Goal: Contribute content

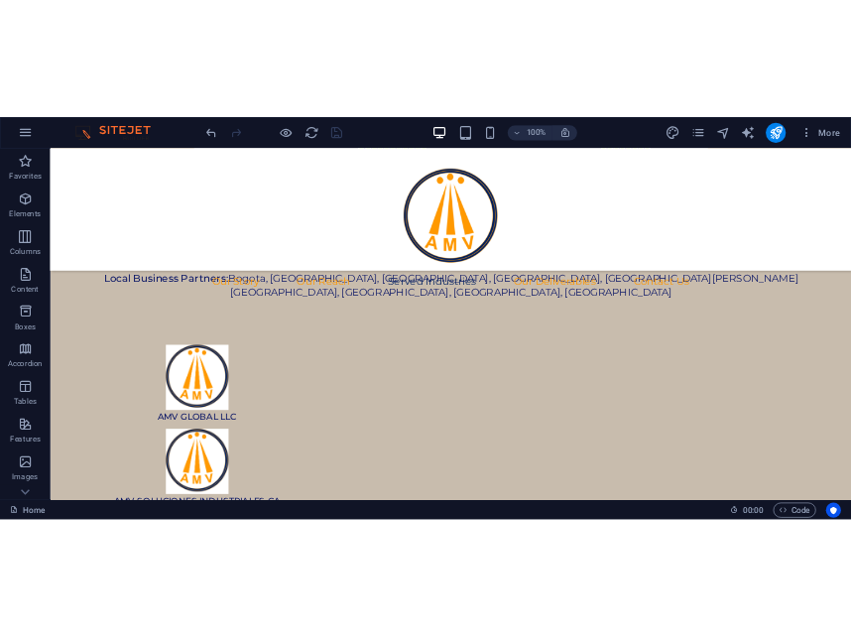
scroll to position [3122, 0]
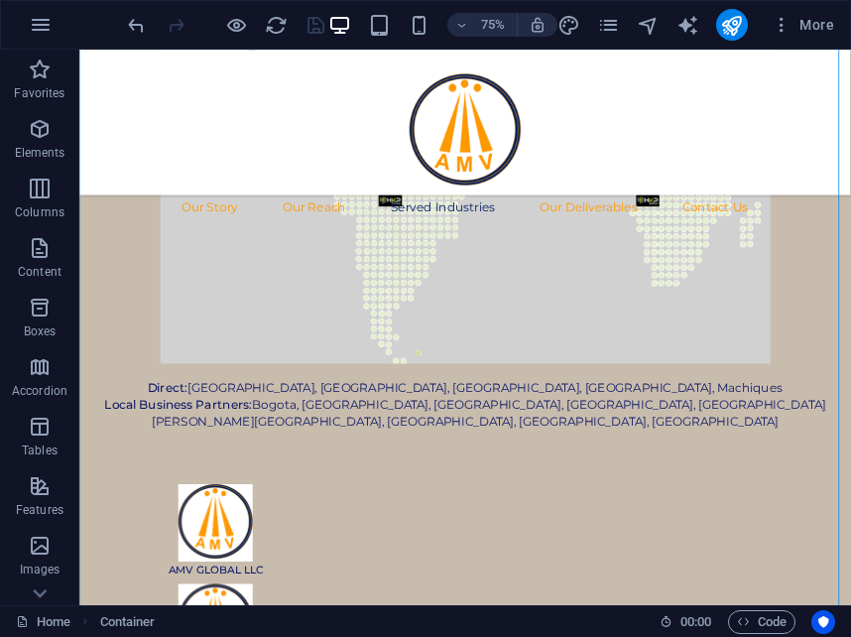
drag, startPoint x: 1088, startPoint y: 265, endPoint x: 1094, endPoint y: 302, distance: 38.2
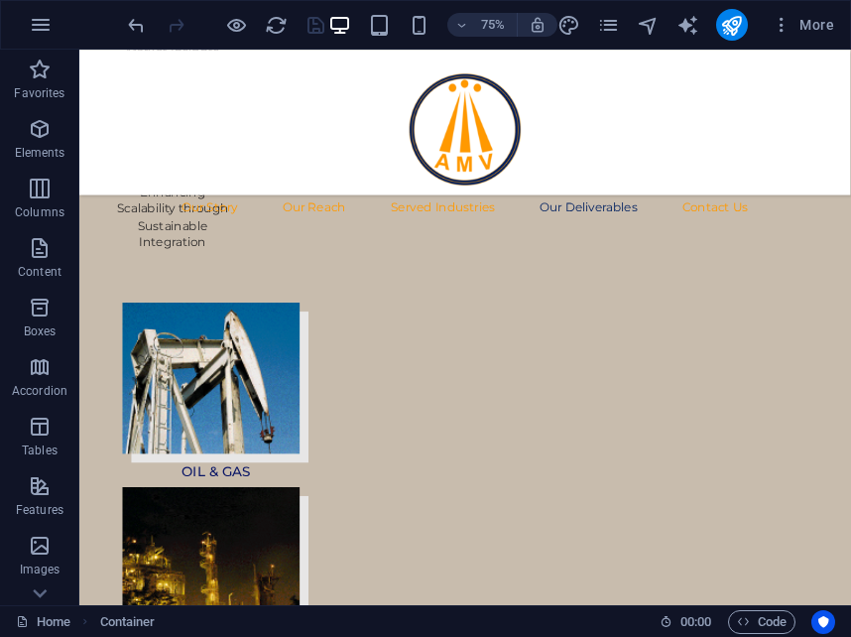
scroll to position [5025, 0]
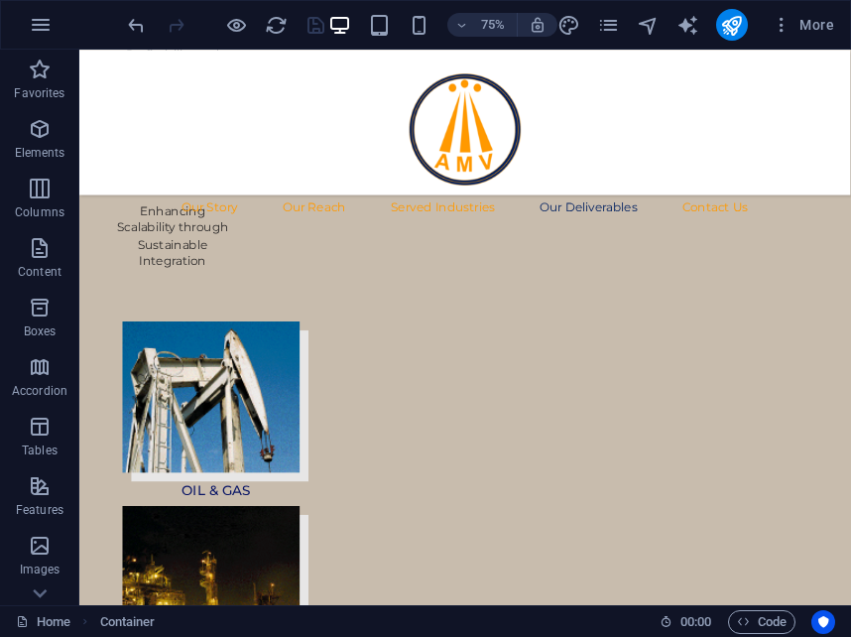
select select "%"
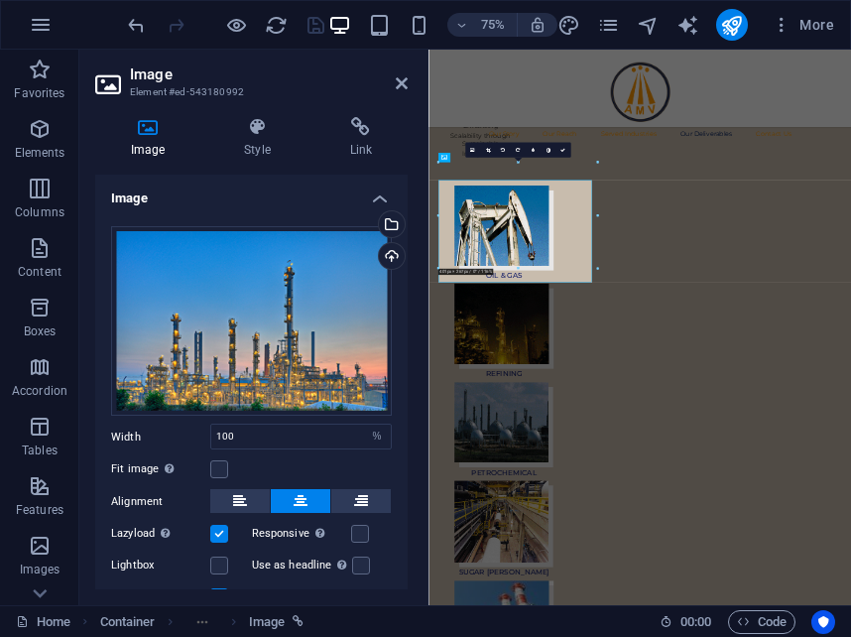
scroll to position [4982, 0]
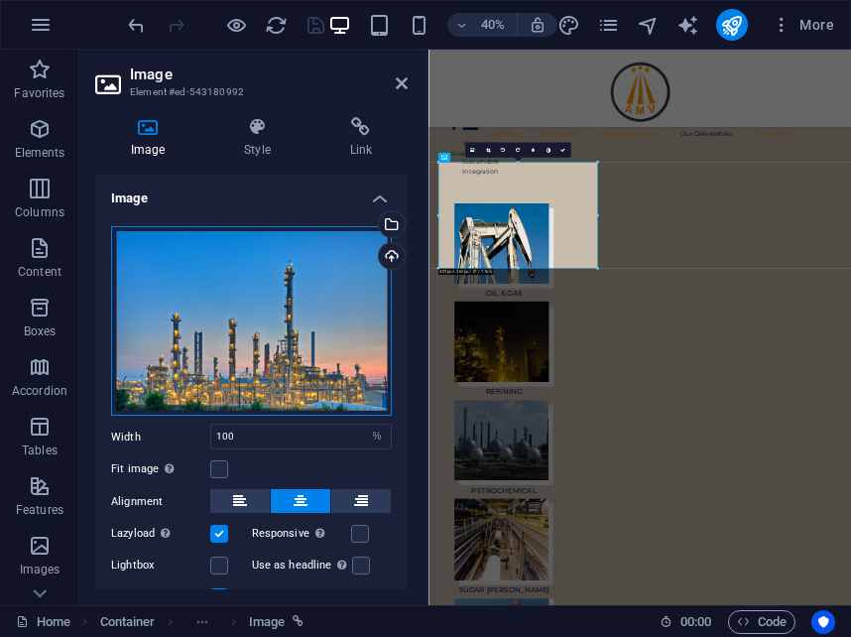
click at [283, 295] on div "Drag files here, click to choose files or select files from Files or our free s…" at bounding box center [251, 321] width 281 height 190
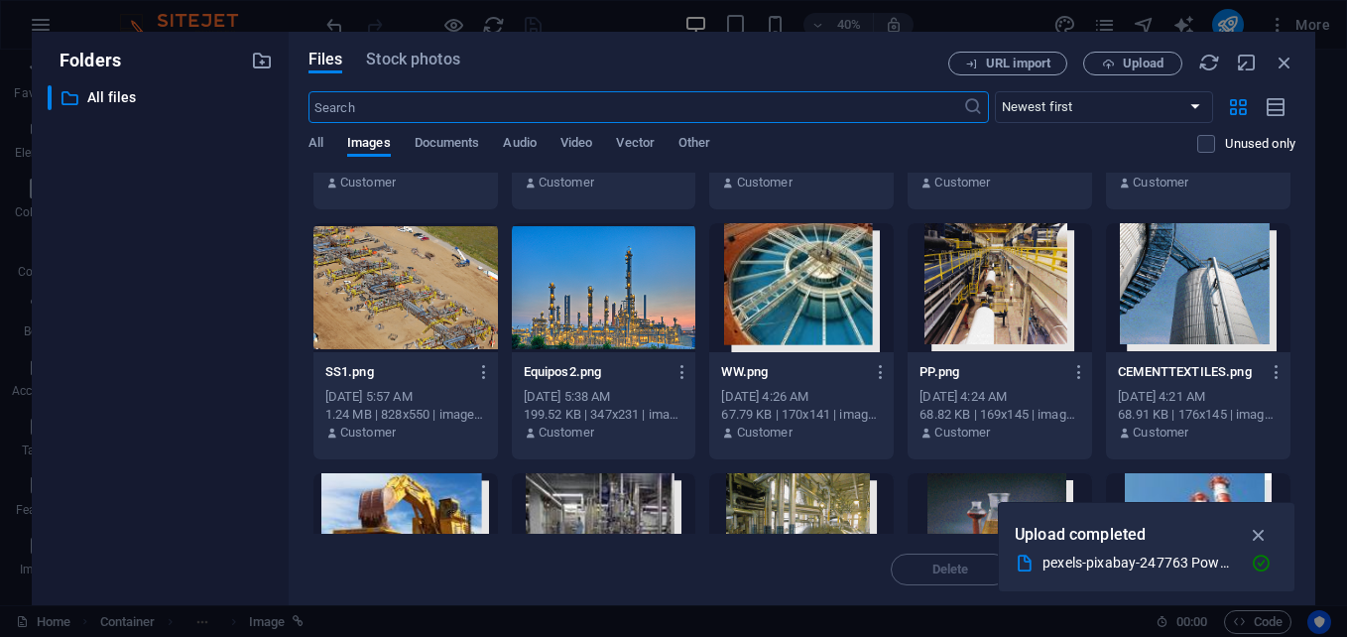
scroll to position [0, 0]
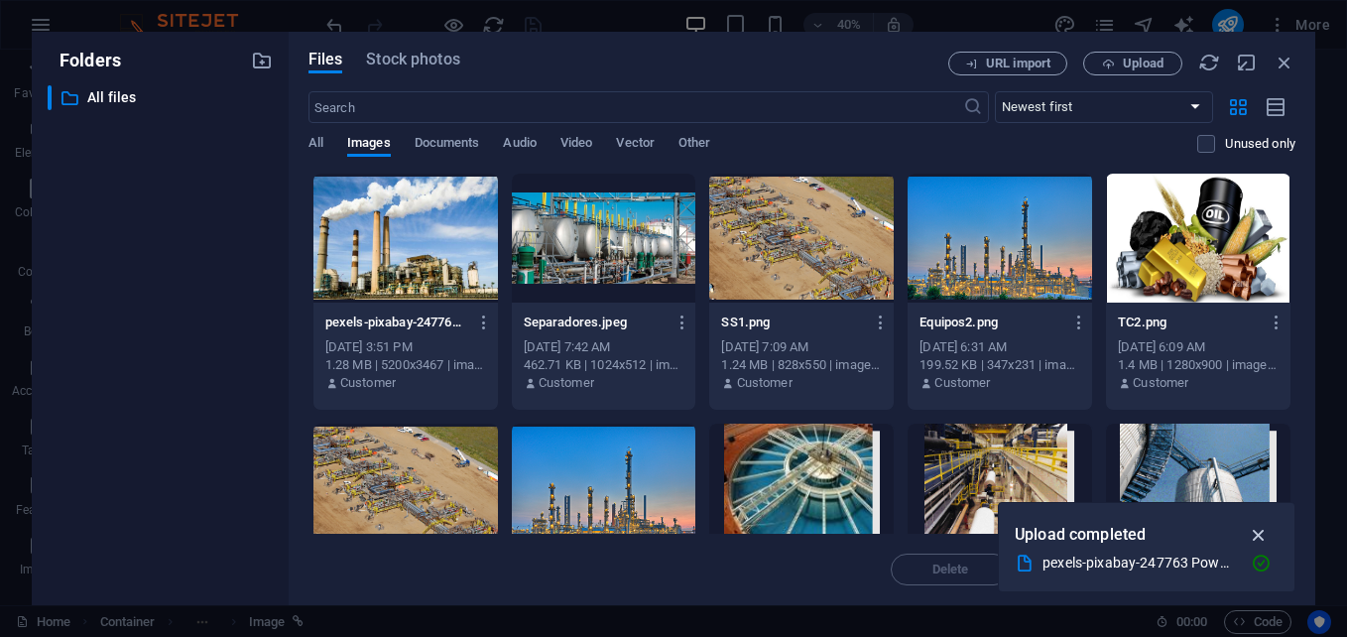
click at [1260, 538] on icon "button" at bounding box center [1259, 535] width 23 height 22
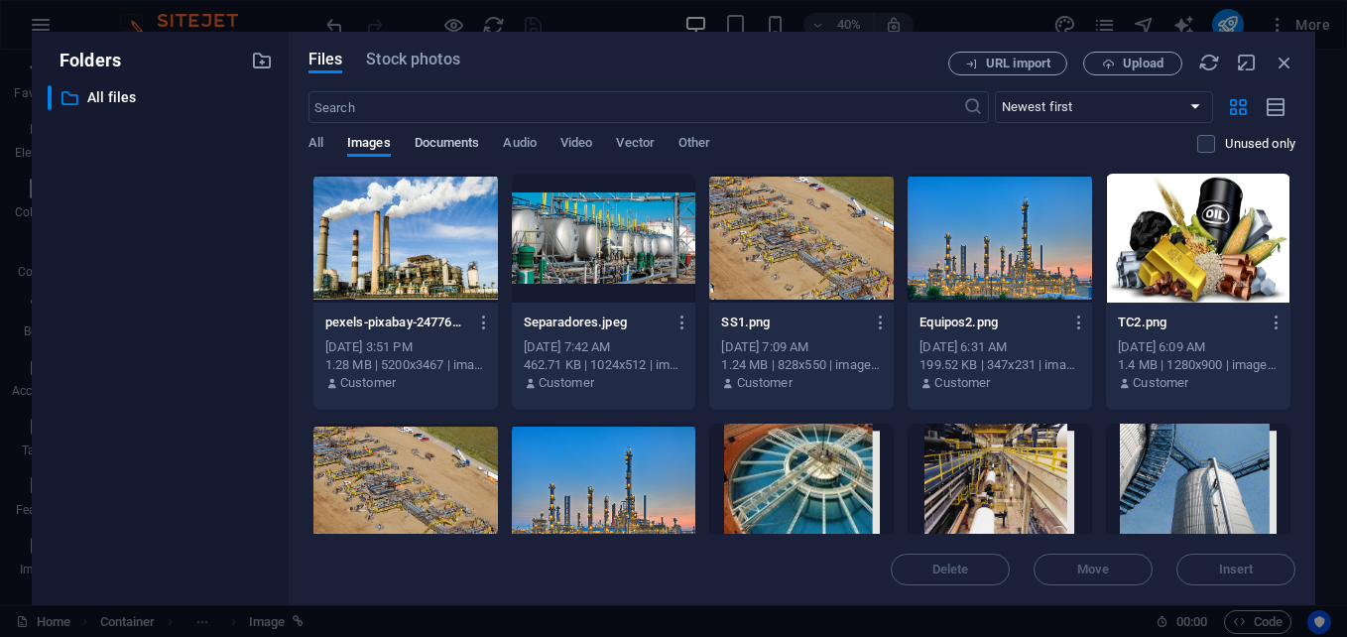
click at [454, 141] on span "Documents" at bounding box center [447, 145] width 65 height 28
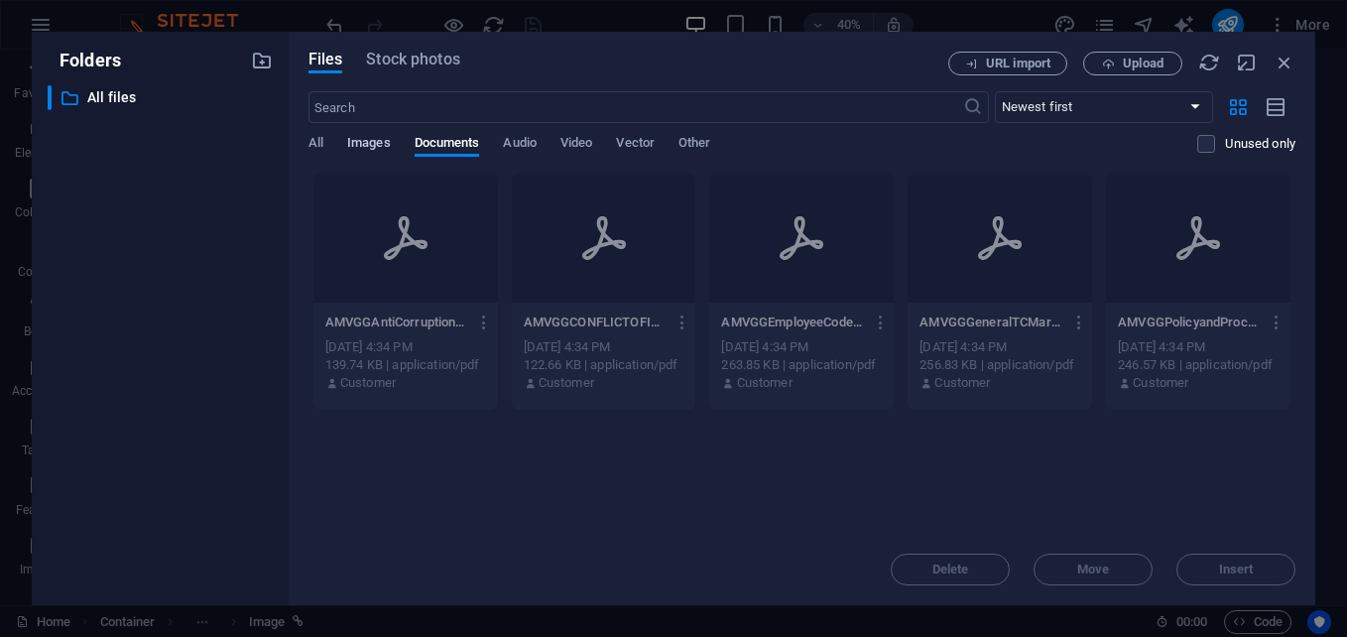
click at [370, 143] on span "Images" at bounding box center [369, 145] width 44 height 28
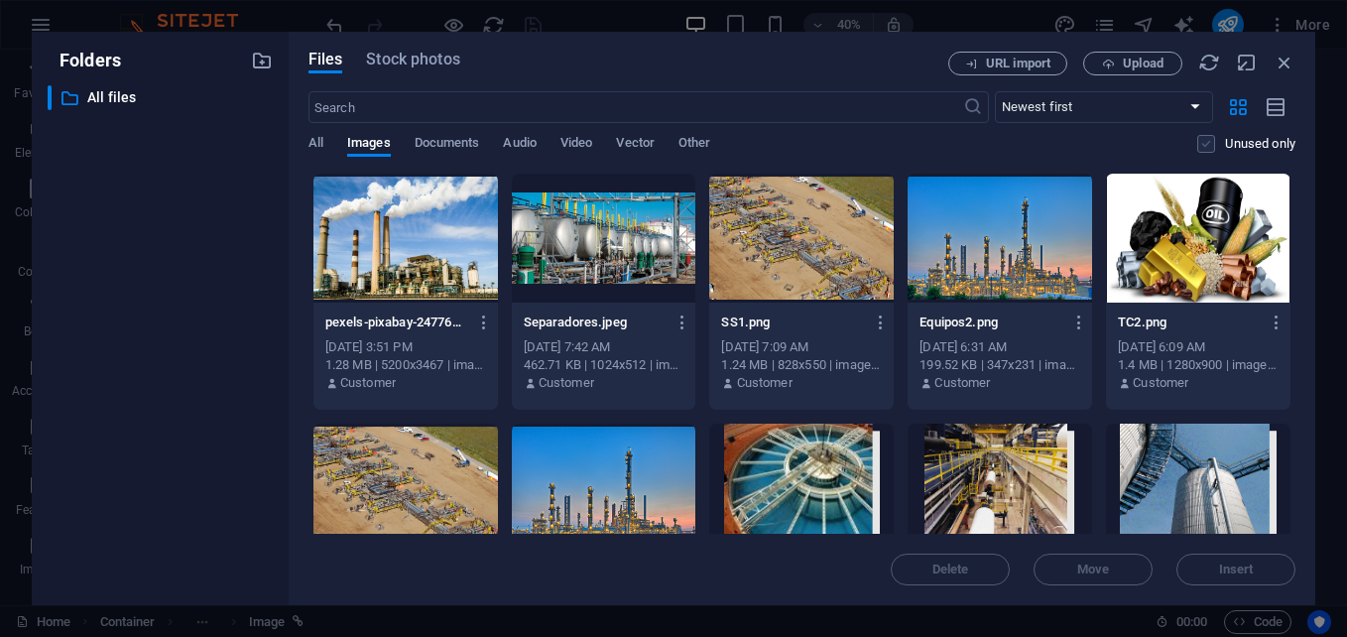
click at [1210, 138] on label at bounding box center [1206, 144] width 18 height 18
click at [0, 0] on input "checkbox" at bounding box center [0, 0] width 0 height 0
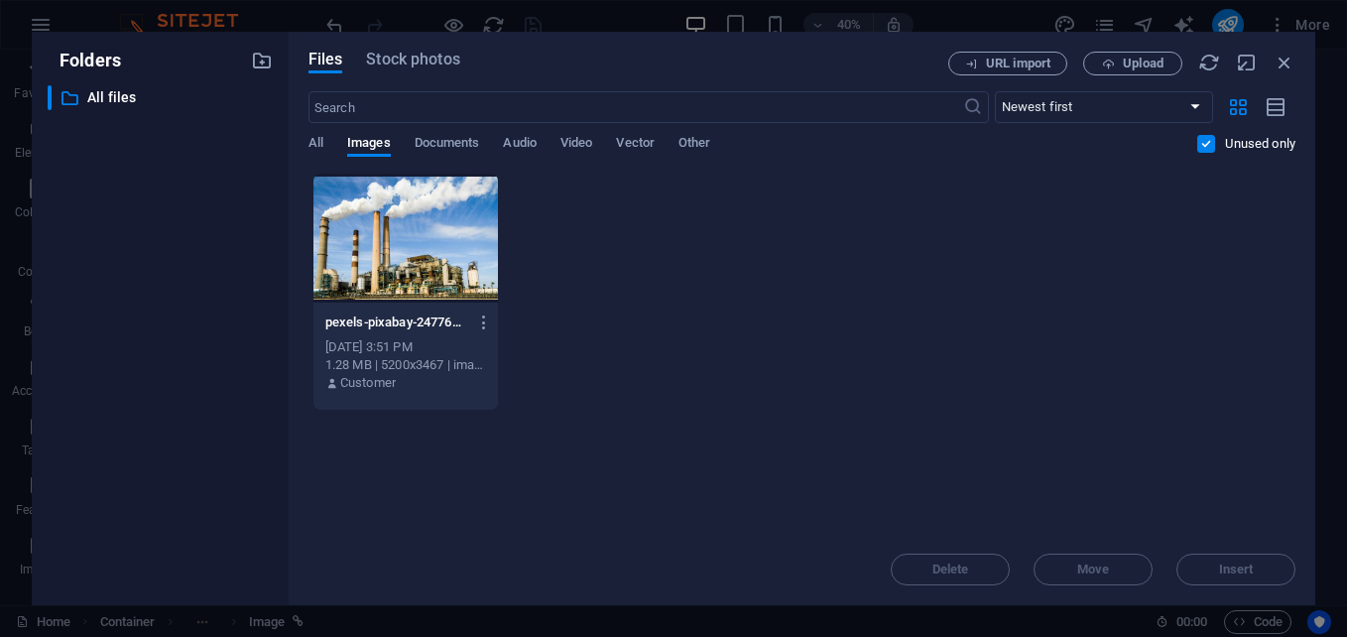
click at [1210, 138] on label at bounding box center [1206, 144] width 18 height 18
click at [0, 0] on input "checkbox" at bounding box center [0, 0] width 0 height 0
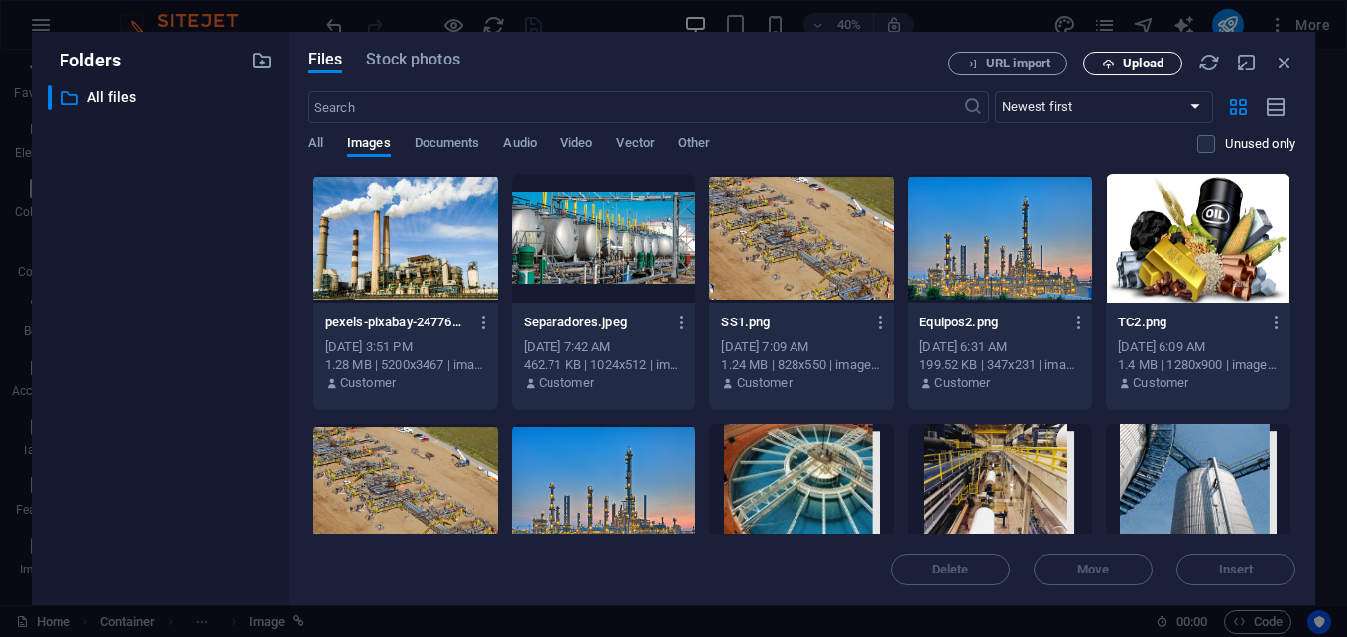
click at [1143, 65] on span "Upload" at bounding box center [1143, 64] width 41 height 12
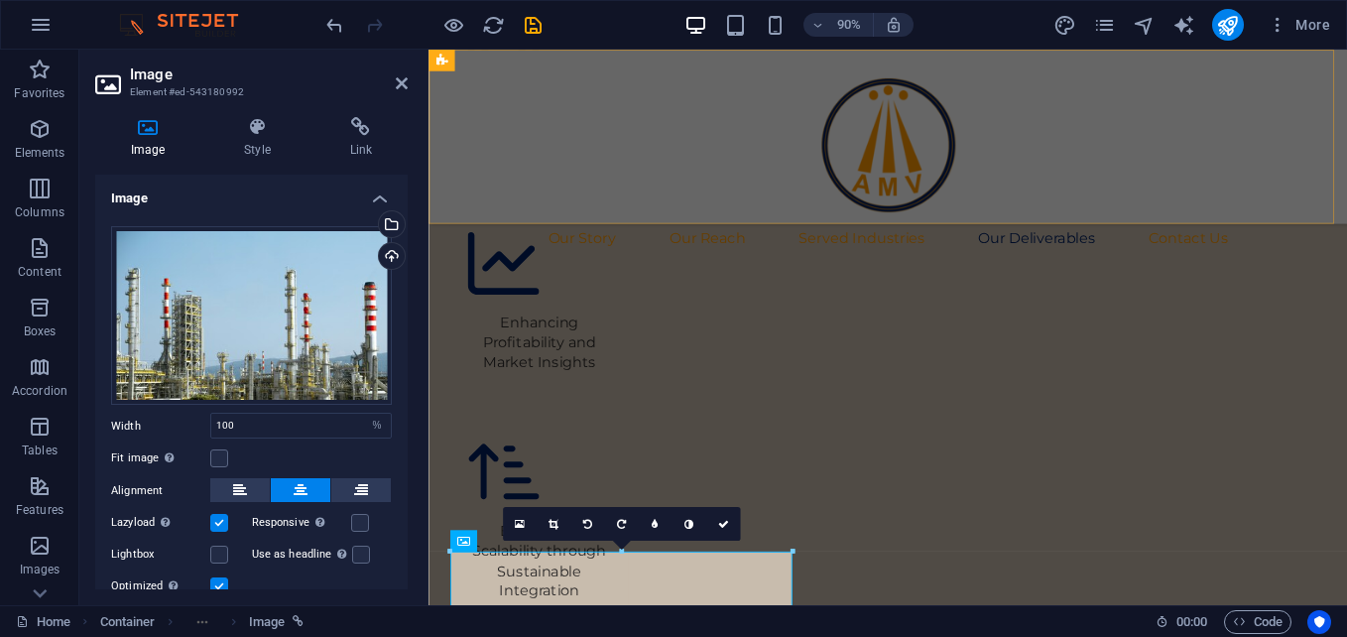
scroll to position [4751, 0]
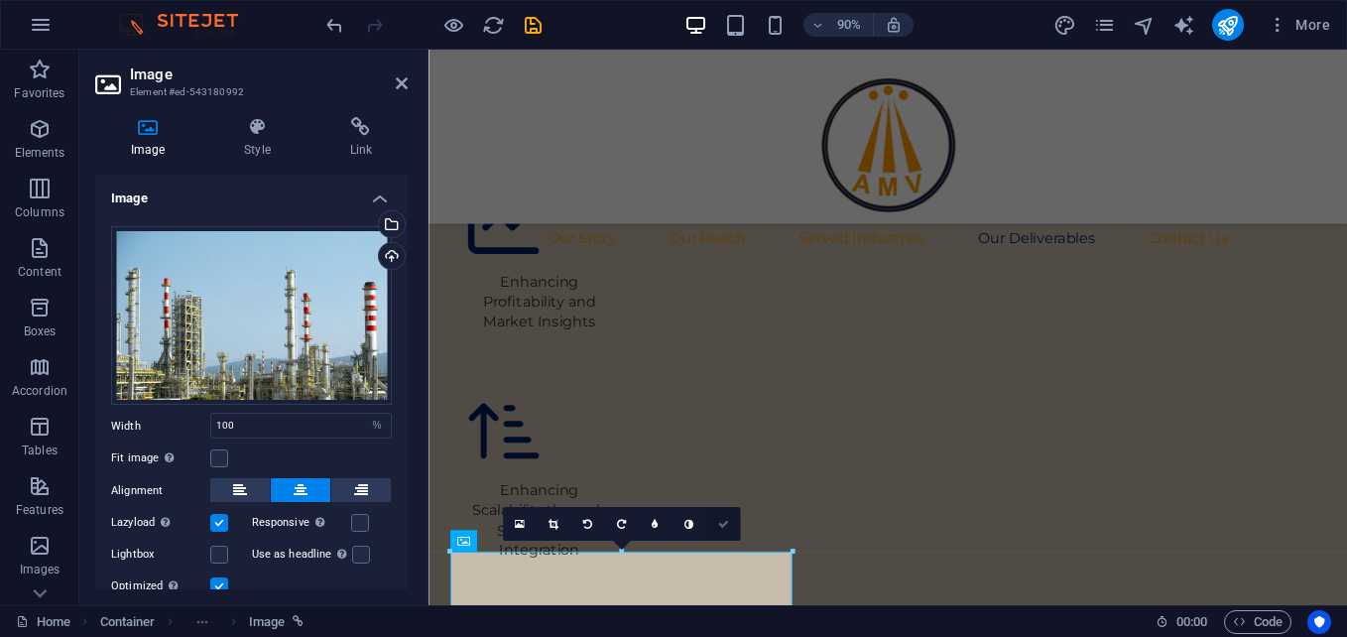
click at [723, 529] on icon at bounding box center [722, 523] width 11 height 11
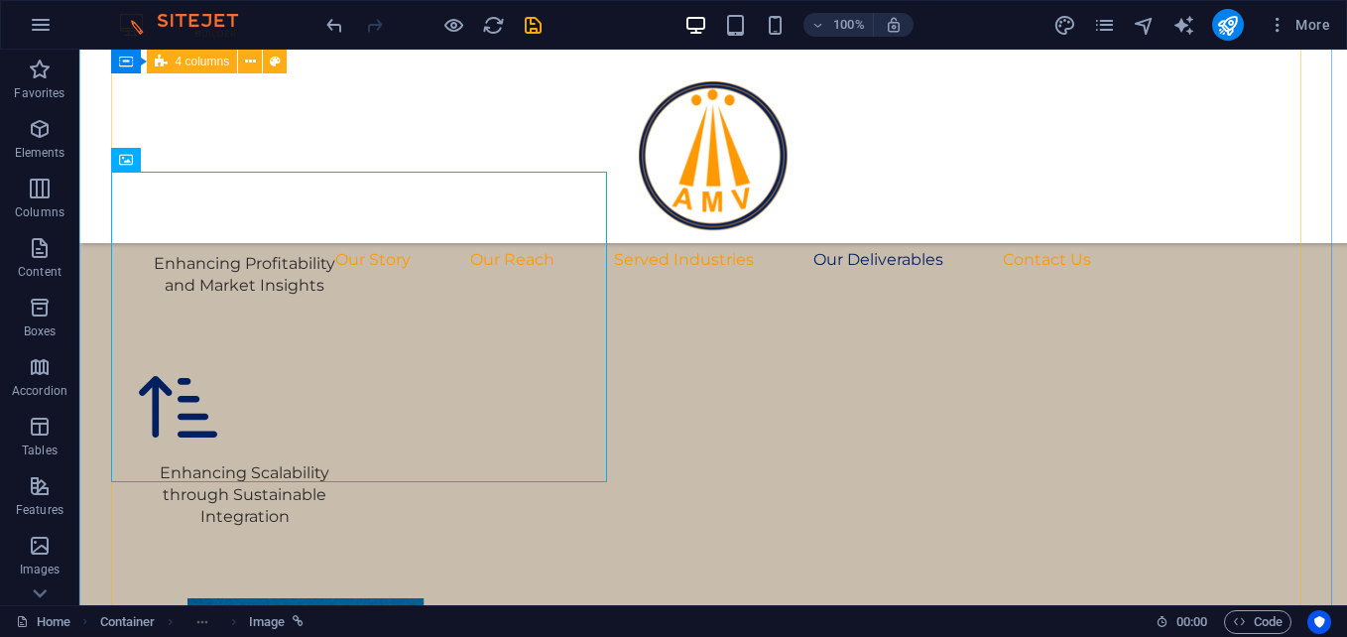
scroll to position [5052, 0]
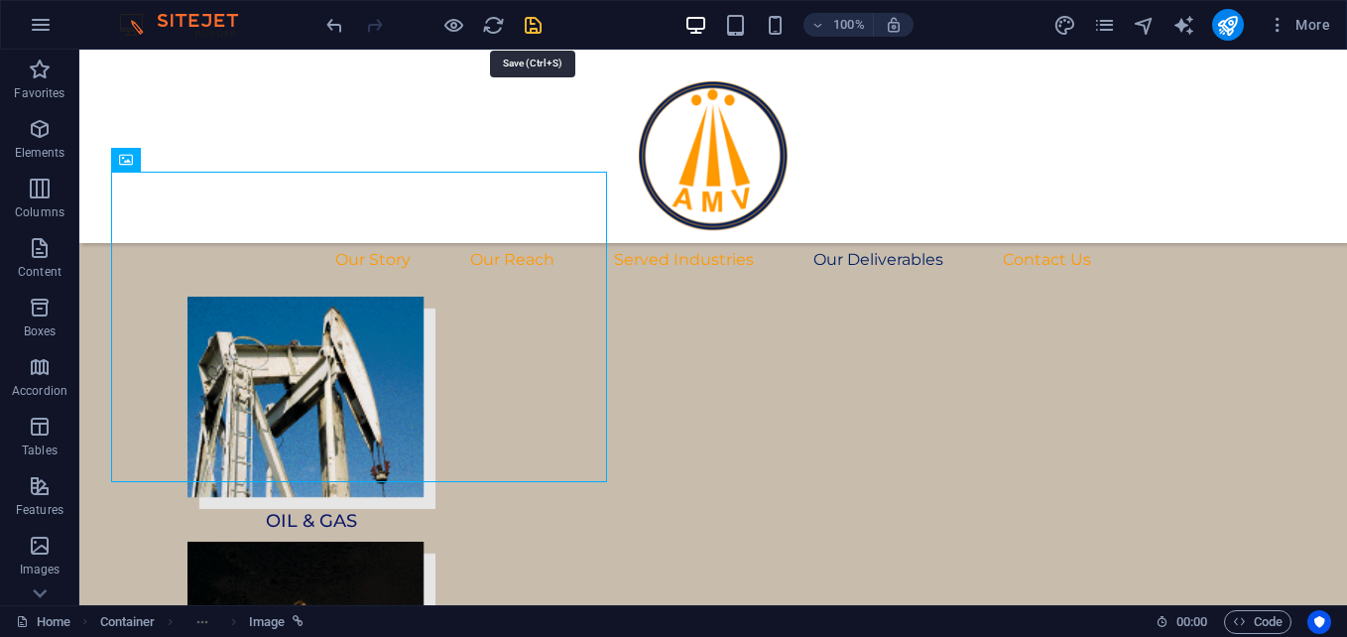
click at [534, 21] on icon "save" at bounding box center [533, 25] width 23 height 23
checkbox input "false"
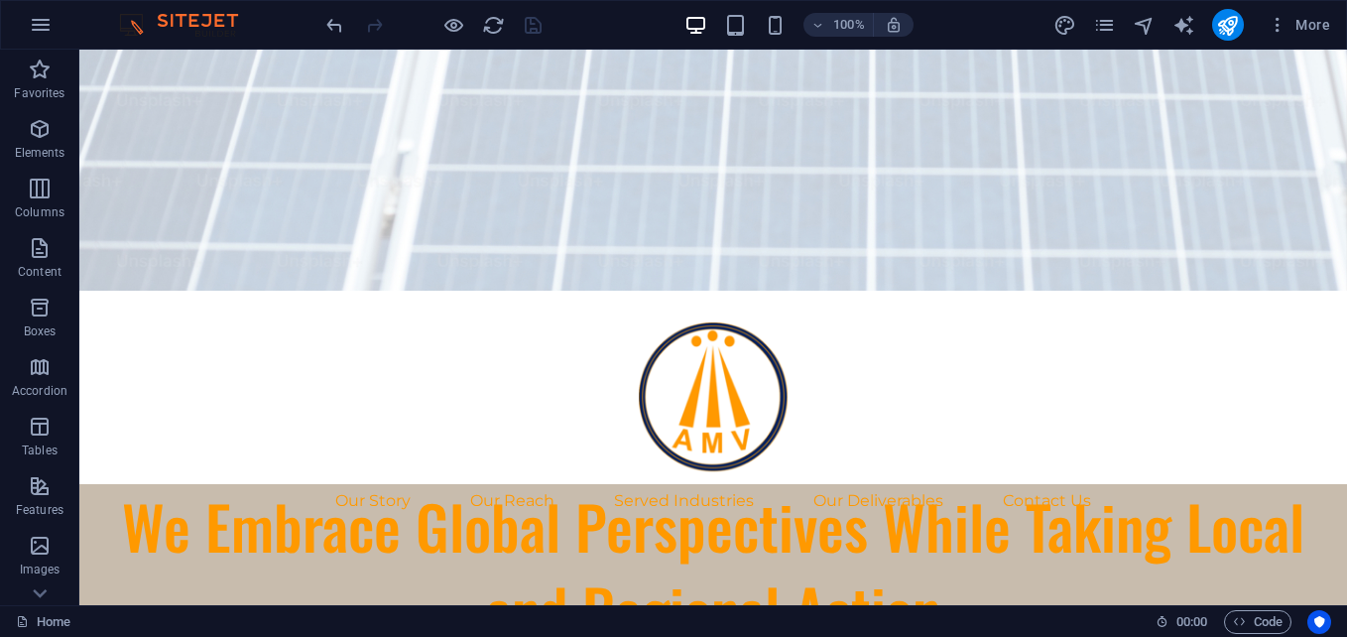
scroll to position [0, 0]
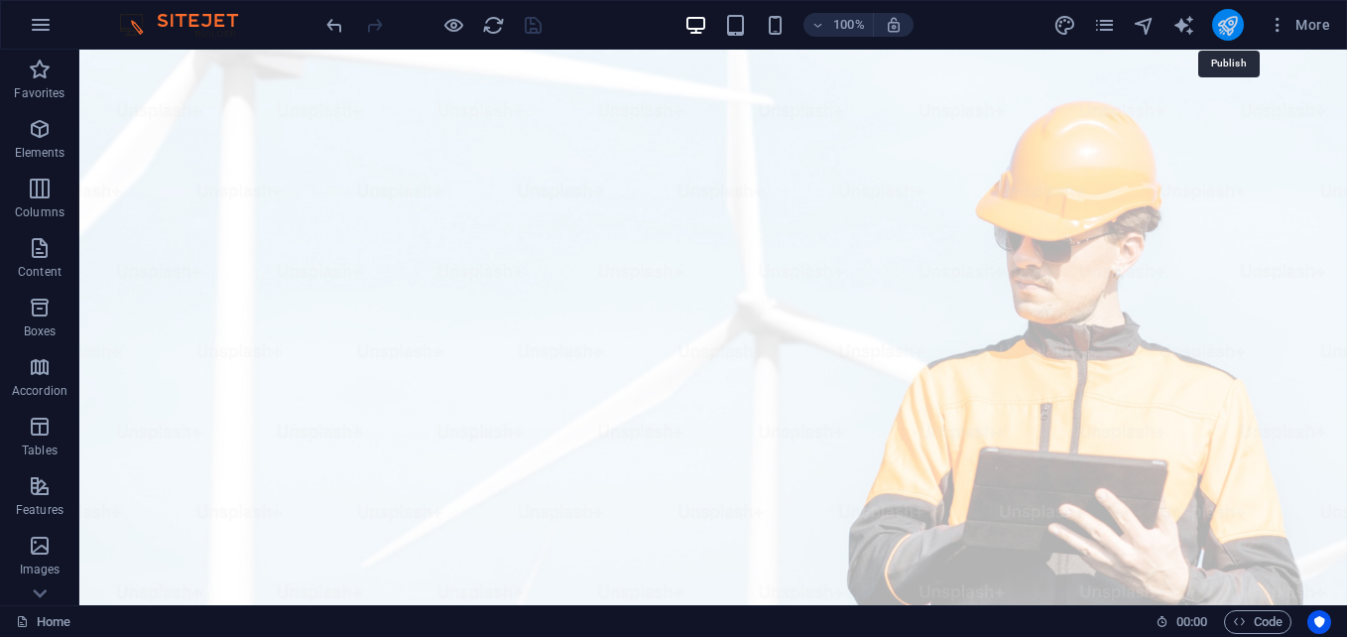
click at [1234, 22] on icon "publish" at bounding box center [1227, 25] width 23 height 23
